Goal: Find specific page/section: Find specific page/section

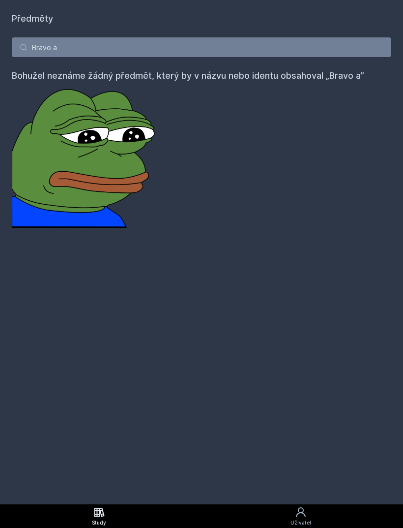
click at [32, 47] on input "Bravo a" at bounding box center [202, 47] width 380 height 20
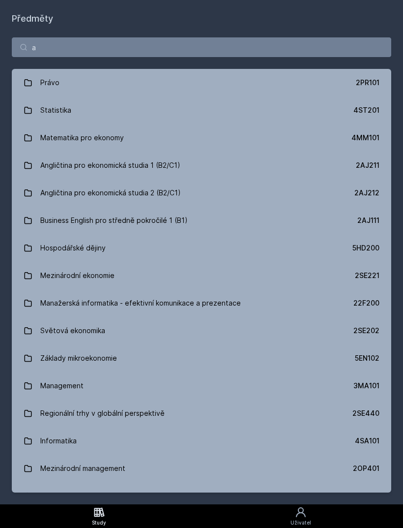
click at [57, 40] on input "a" at bounding box center [202, 47] width 380 height 20
click at [58, 47] on input "a" at bounding box center [202, 47] width 380 height 20
type input "a"
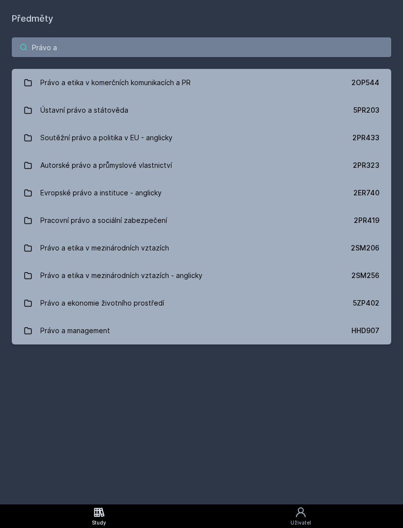
click at [113, 49] on input "Právo a" at bounding box center [202, 47] width 380 height 20
type input "P"
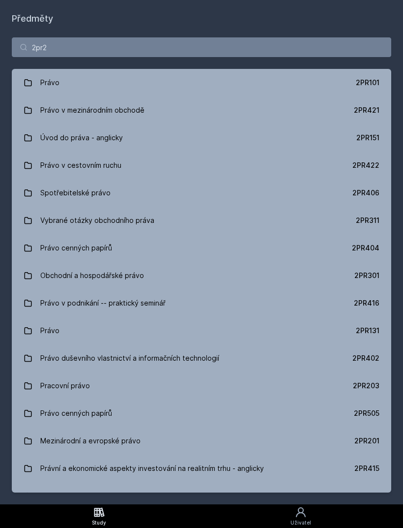
click at [165, 359] on div "Předměty 2pr2 Právo 2PR101 Právo v mezinárodním obchodě 2PR421 Úvod do práva - …" at bounding box center [202, 252] width 380 height 480
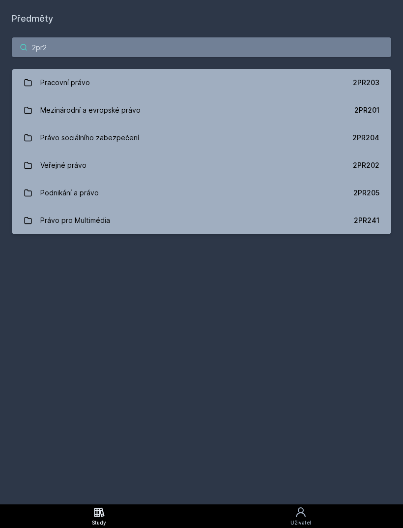
click at [90, 56] on input "2pr2" at bounding box center [202, 47] width 380 height 20
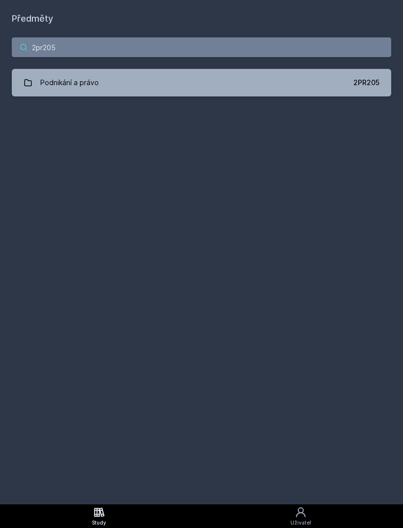
type input "2pr205"
click at [89, 84] on div "Podnikání a právo" at bounding box center [69, 83] width 59 height 20
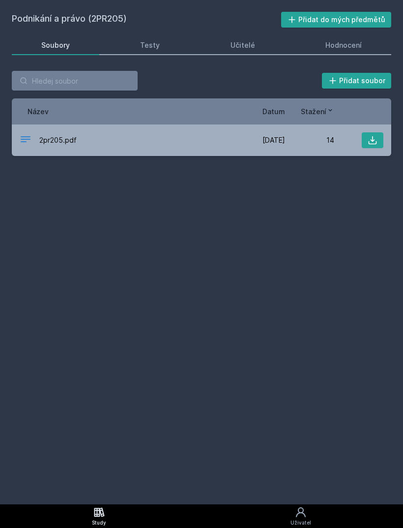
click at [364, 137] on button at bounding box center [373, 140] width 22 height 16
